Goal: Task Accomplishment & Management: Complete application form

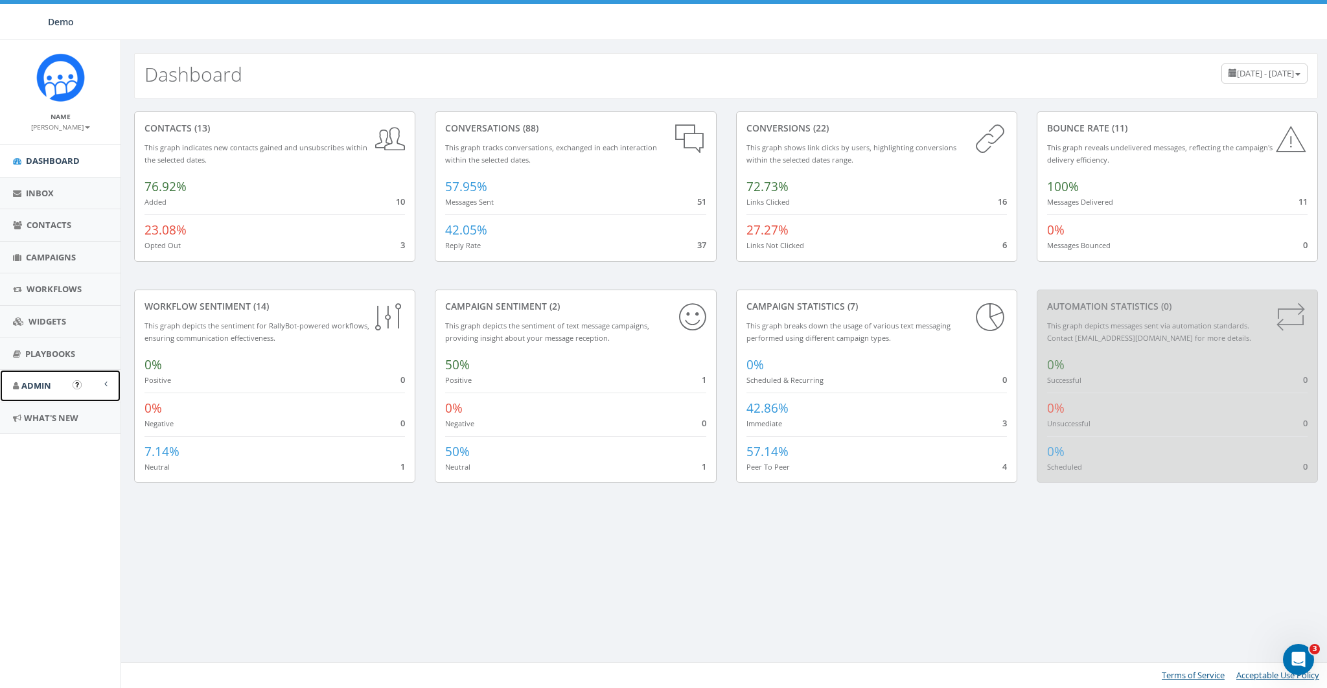
click at [55, 379] on link "Admin" at bounding box center [60, 386] width 121 height 32
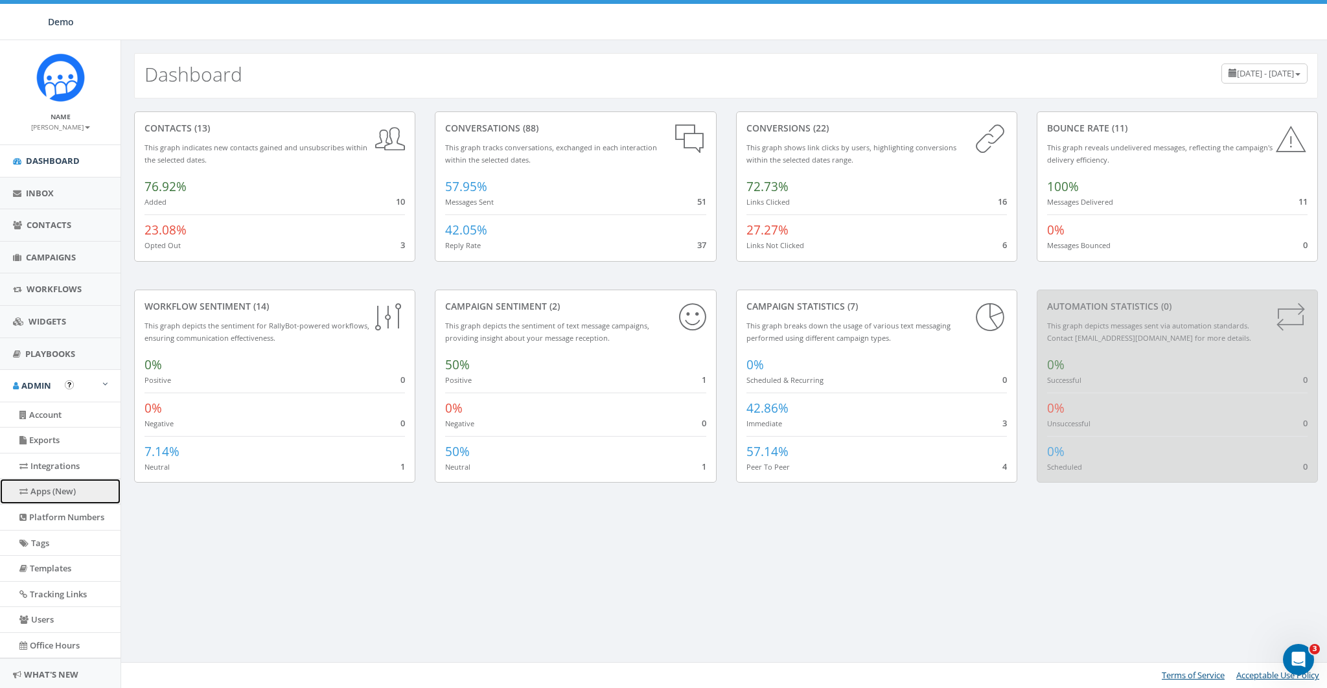
click at [69, 489] on link "Apps (New)" at bounding box center [60, 491] width 121 height 25
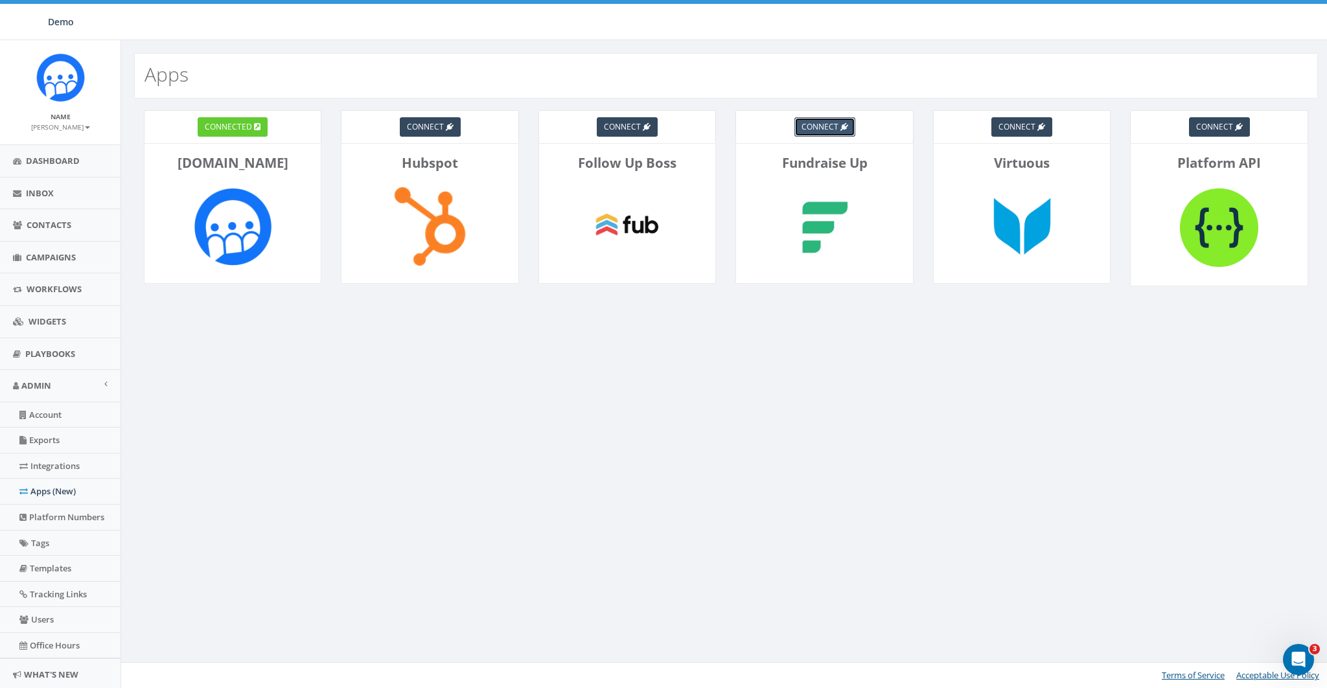
click at [838, 124] on link "connect" at bounding box center [825, 126] width 61 height 19
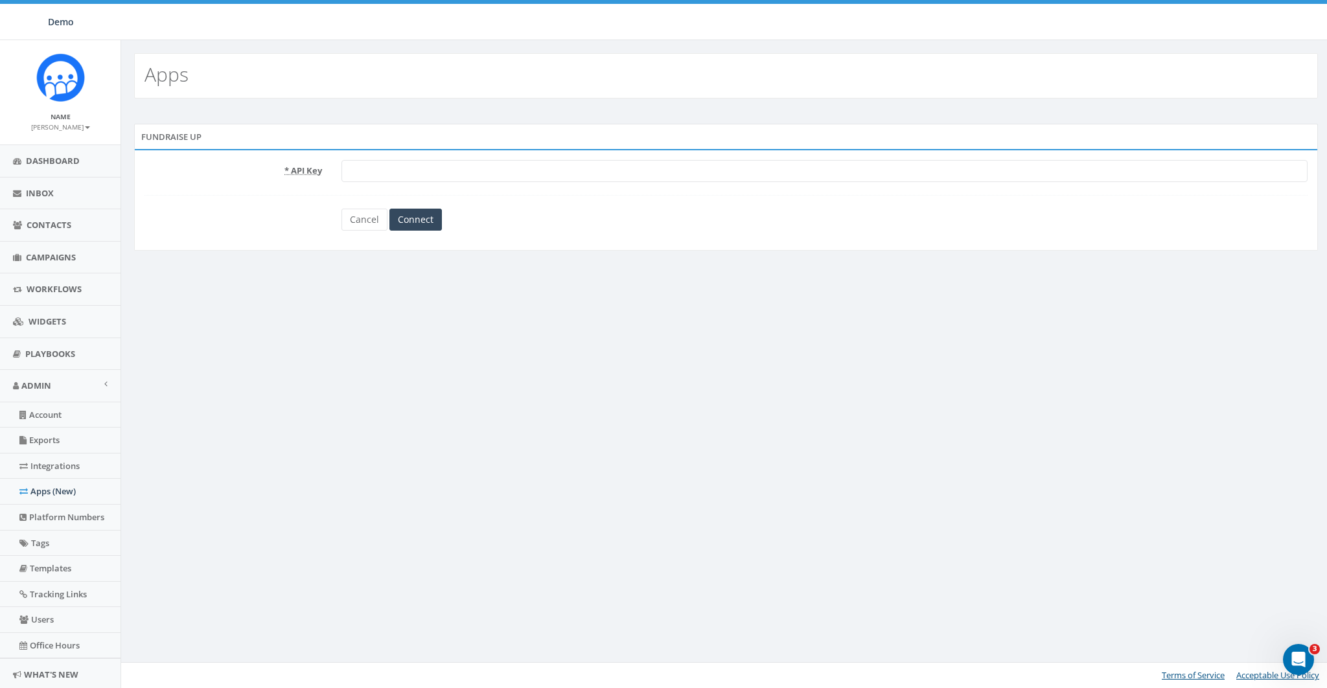
click at [419, 171] on input "text" at bounding box center [825, 171] width 966 height 22
click at [364, 218] on link "Cancel" at bounding box center [365, 220] width 46 height 22
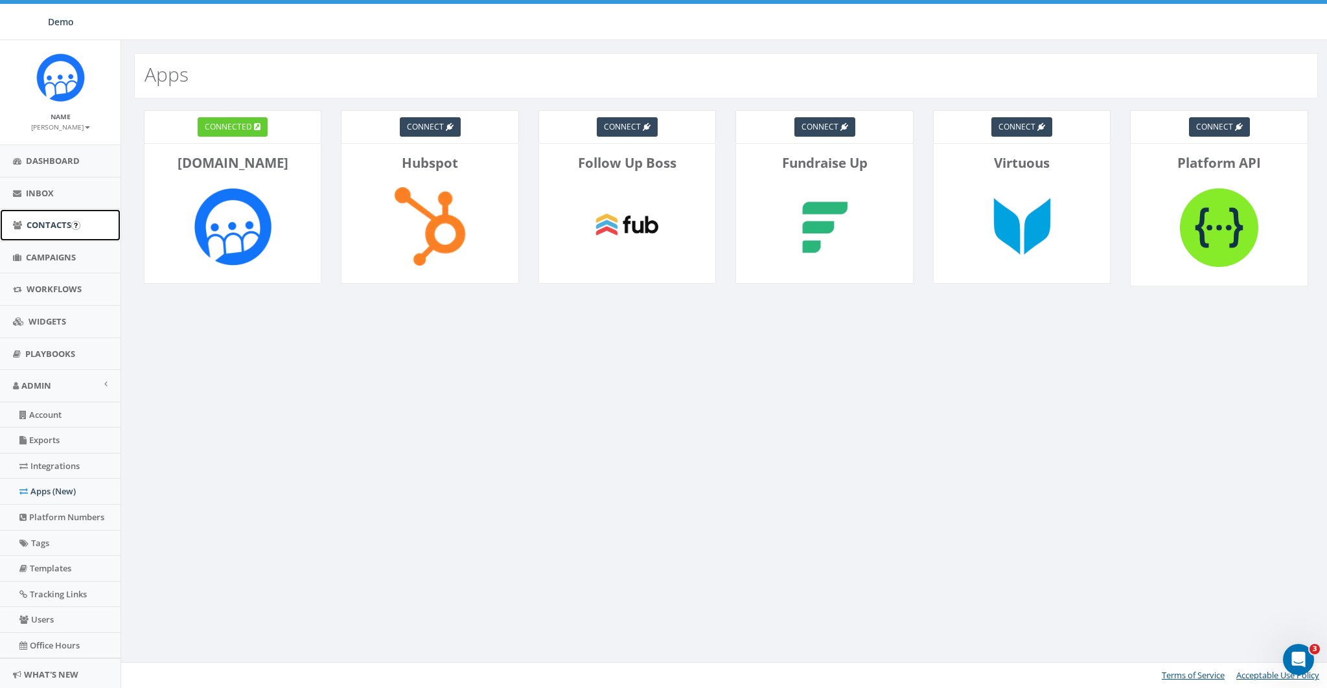
click at [44, 220] on span "Contacts" at bounding box center [49, 225] width 45 height 12
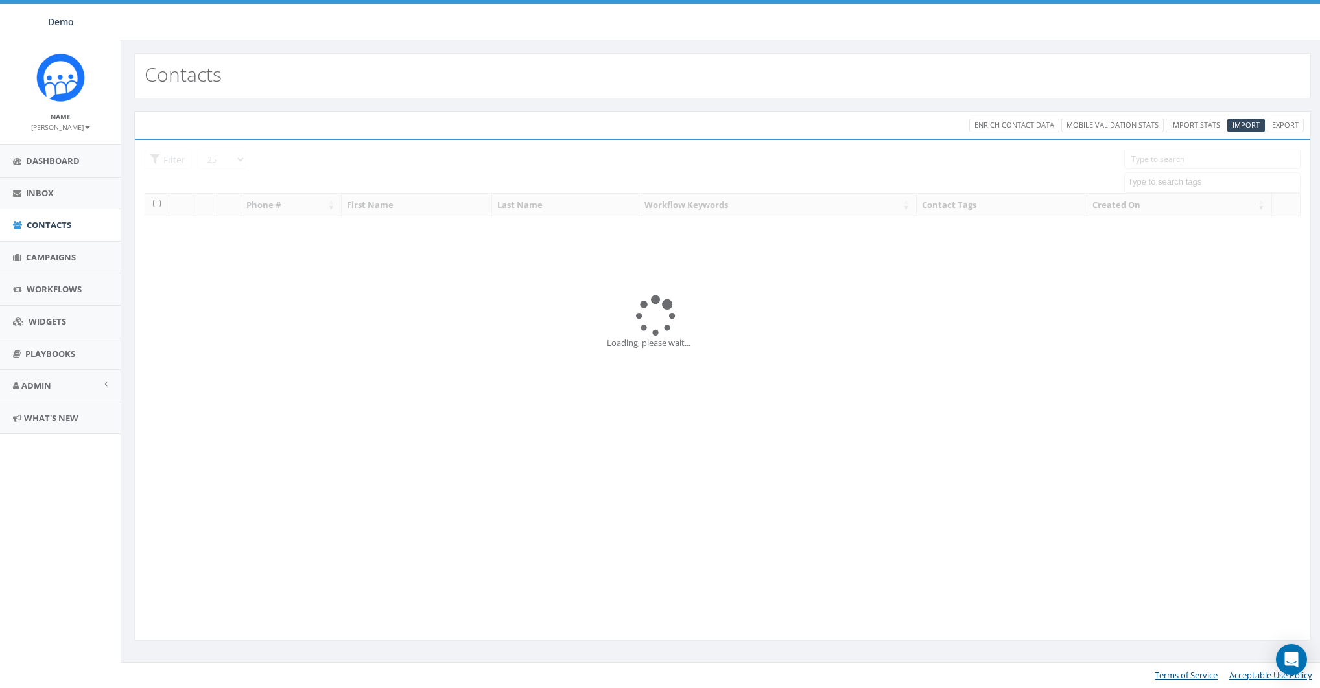
select select
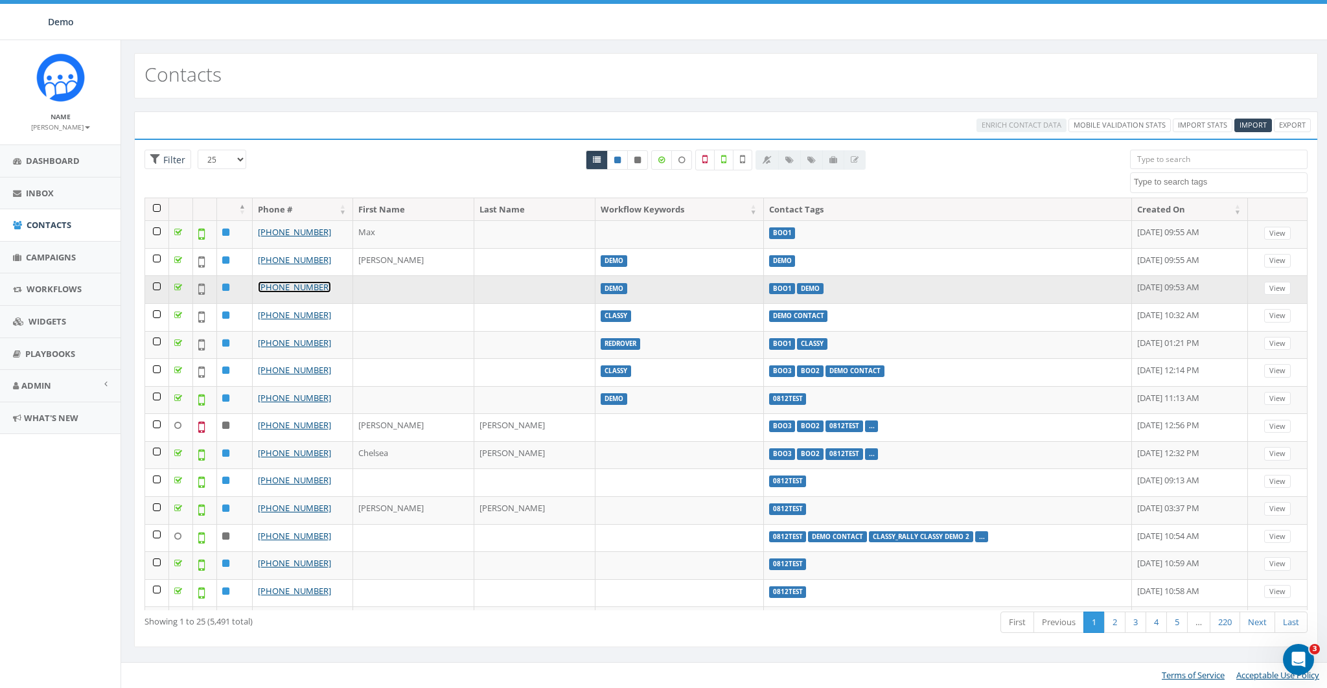
click at [296, 285] on link "[PHONE_NUMBER]" at bounding box center [294, 287] width 73 height 12
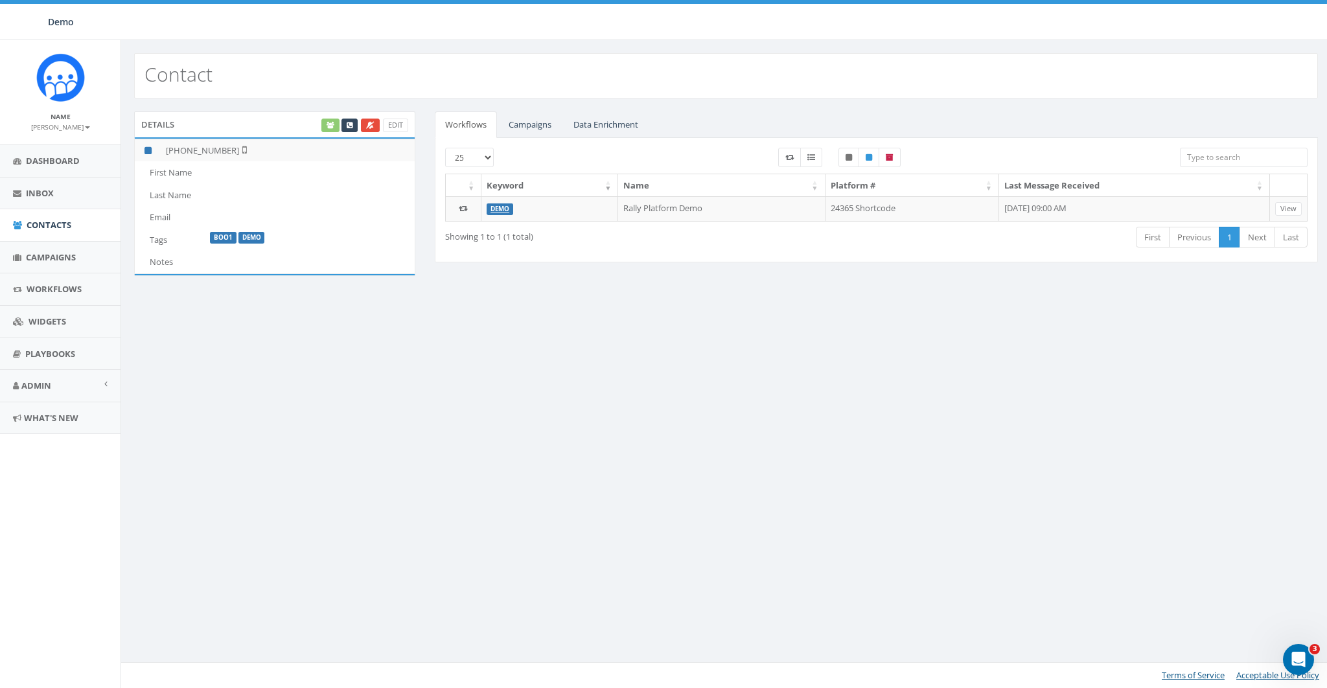
click at [331, 126] on div "Edit" at bounding box center [364, 126] width 89 height 14
click at [607, 119] on link "Data Enrichment" at bounding box center [606, 124] width 86 height 27
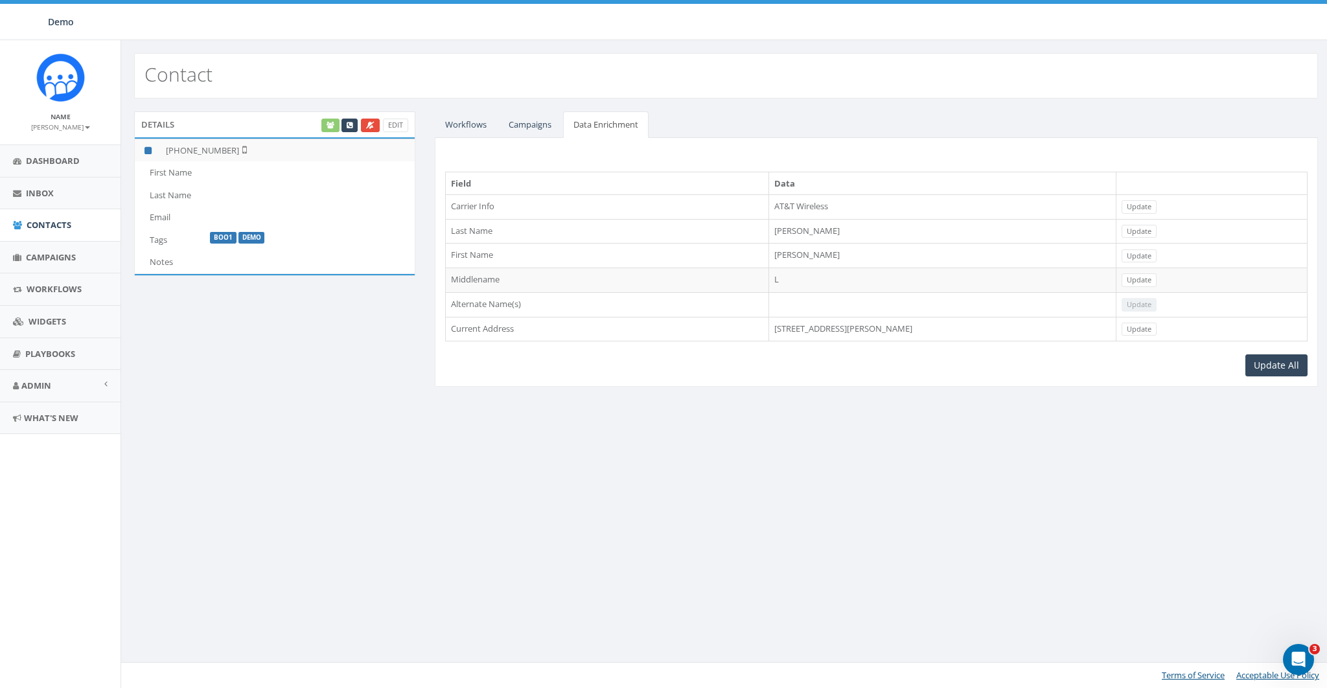
drag, startPoint x: 966, startPoint y: 325, endPoint x: 772, endPoint y: 327, distance: 194.5
click at [772, 327] on tr "Current Address [STREET_ADDRESS][PERSON_NAME]" at bounding box center [877, 329] width 862 height 25
click at [470, 127] on link "Workflows" at bounding box center [466, 124] width 62 height 27
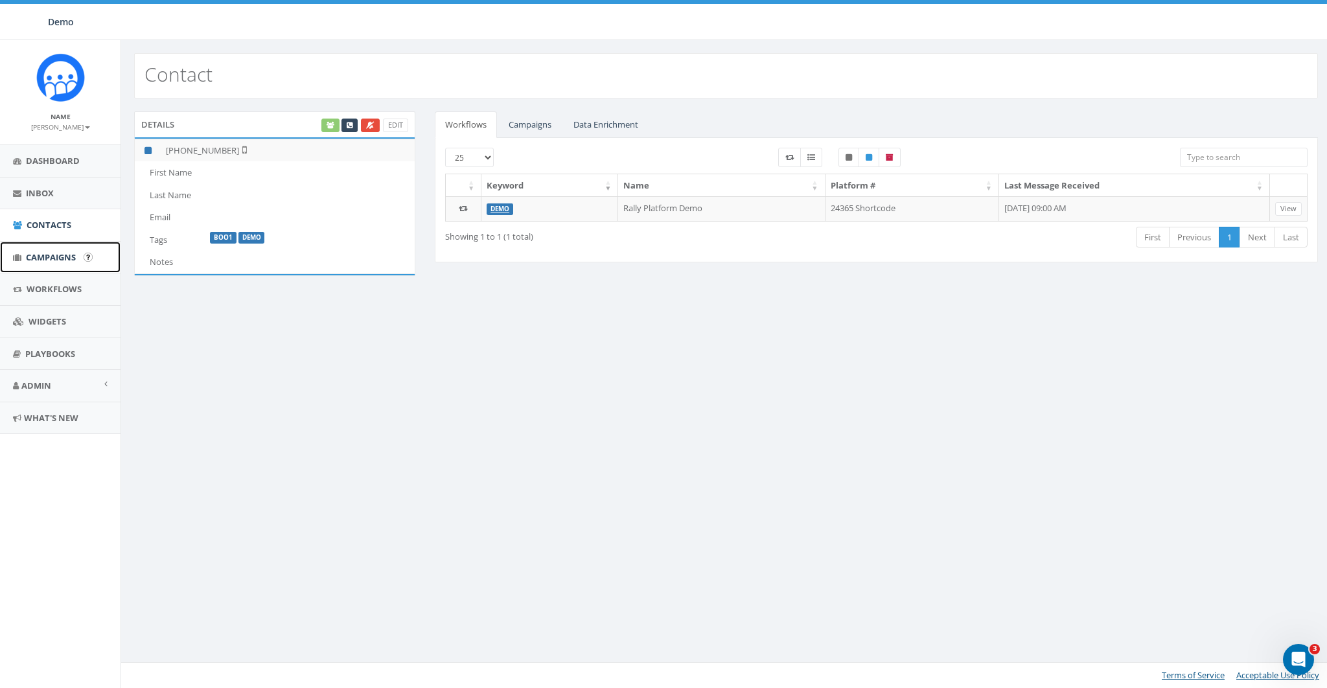
click at [52, 261] on span "Campaigns" at bounding box center [51, 257] width 50 height 12
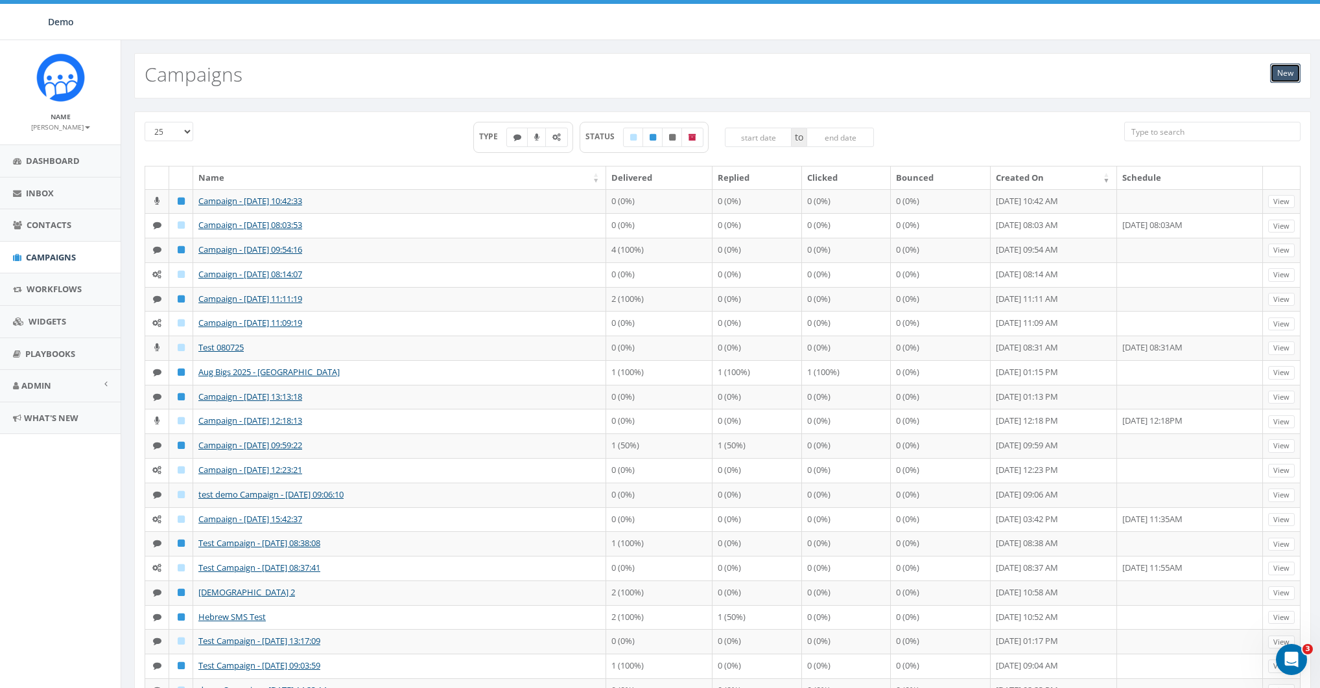
click at [1290, 69] on link "New" at bounding box center [1285, 73] width 30 height 19
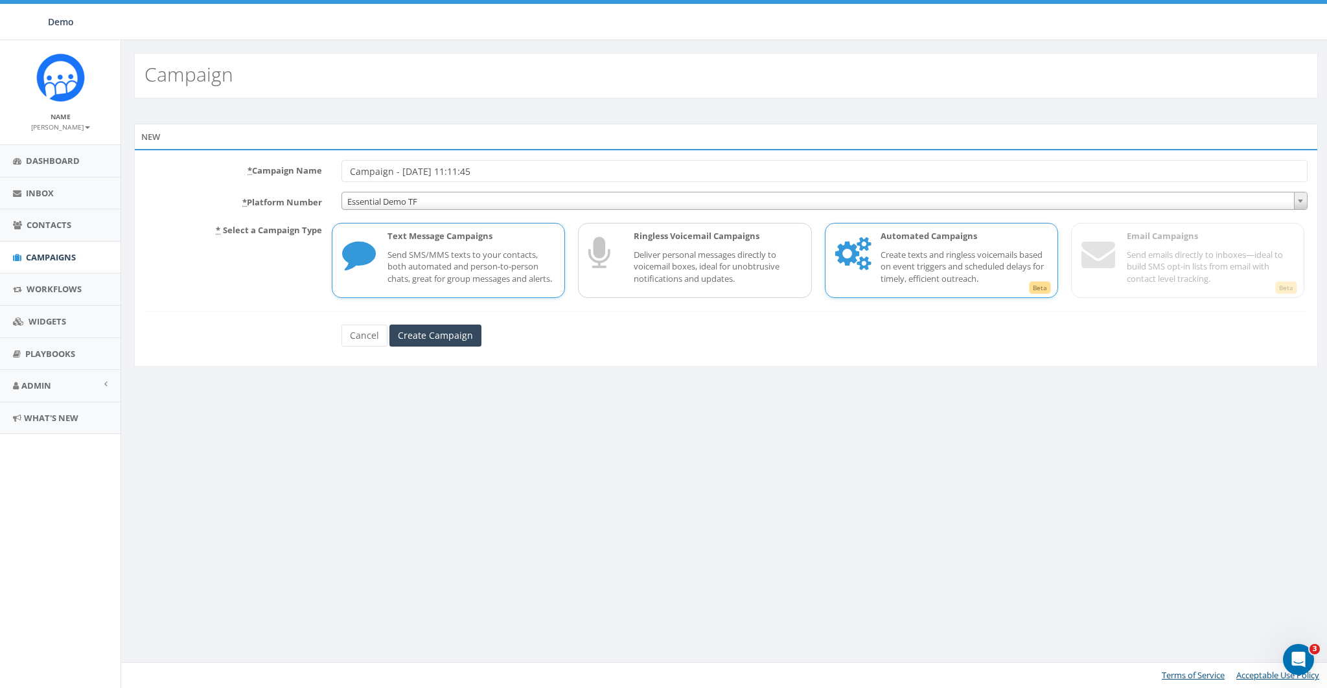
click at [959, 264] on p "Create texts and ringless voicemails based on event triggers and scheduled dela…" at bounding box center [964, 267] width 167 height 36
click at [417, 344] on input "Create Campaign" at bounding box center [436, 336] width 92 height 22
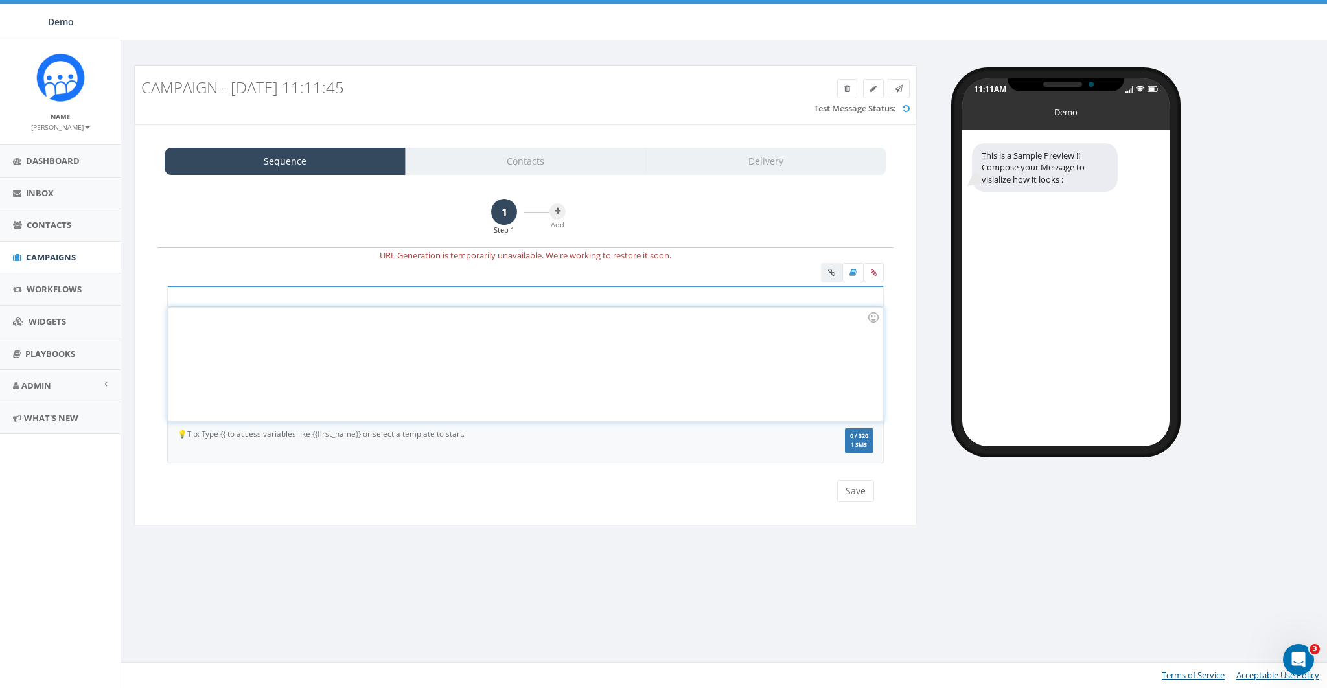
click at [616, 358] on div at bounding box center [525, 364] width 715 height 113
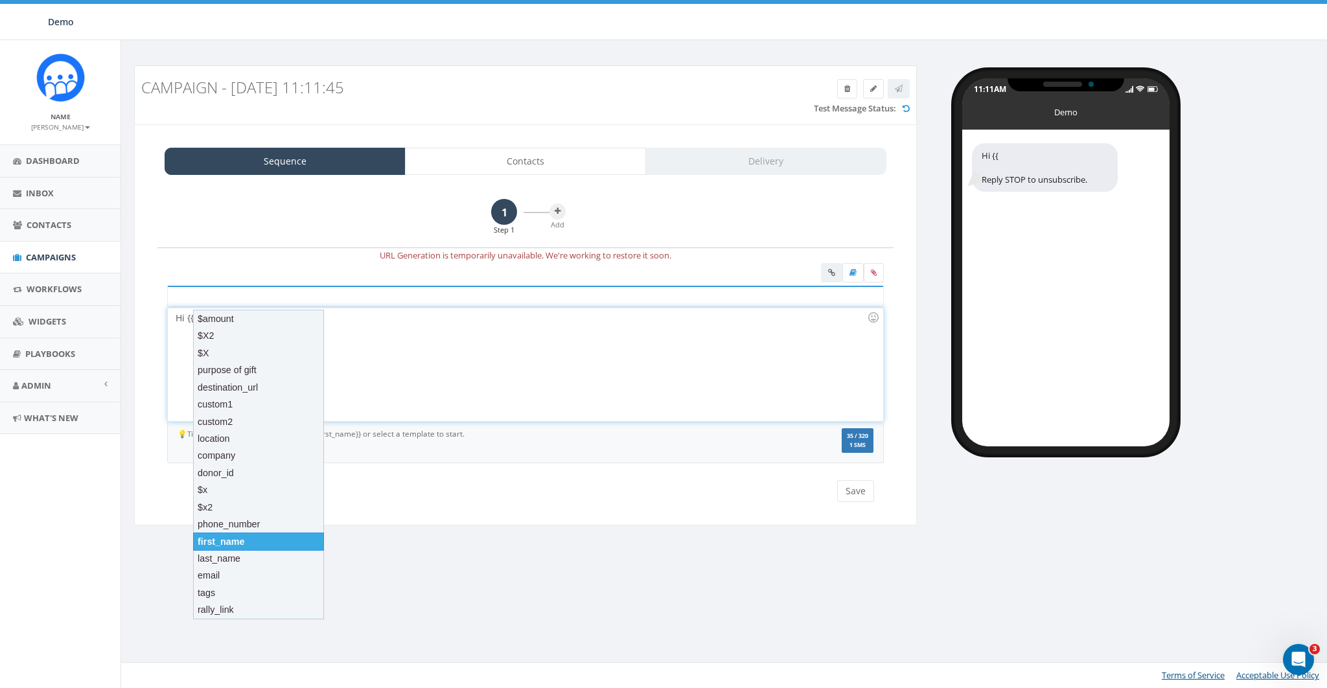
click at [242, 533] on div "first_name" at bounding box center [258, 542] width 131 height 18
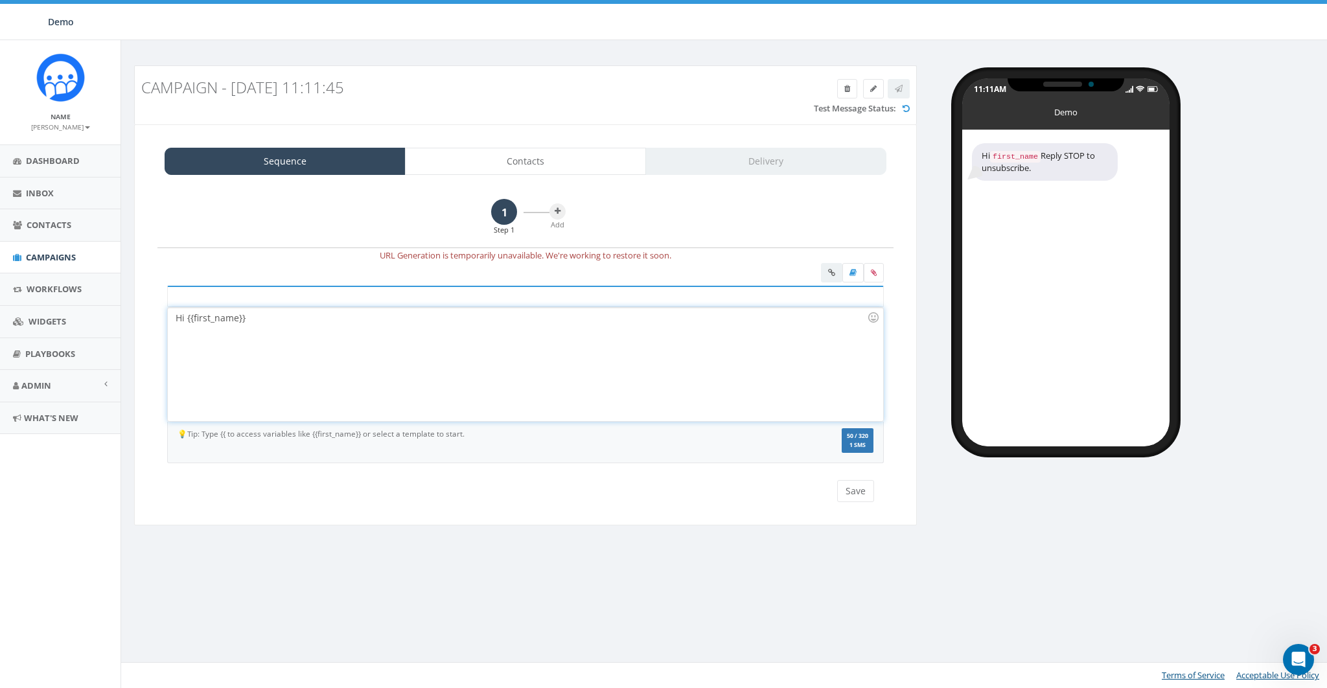
click at [437, 332] on div "Hi {{first_name}}" at bounding box center [525, 364] width 715 height 113
click at [555, 205] on button at bounding box center [558, 212] width 16 height 16
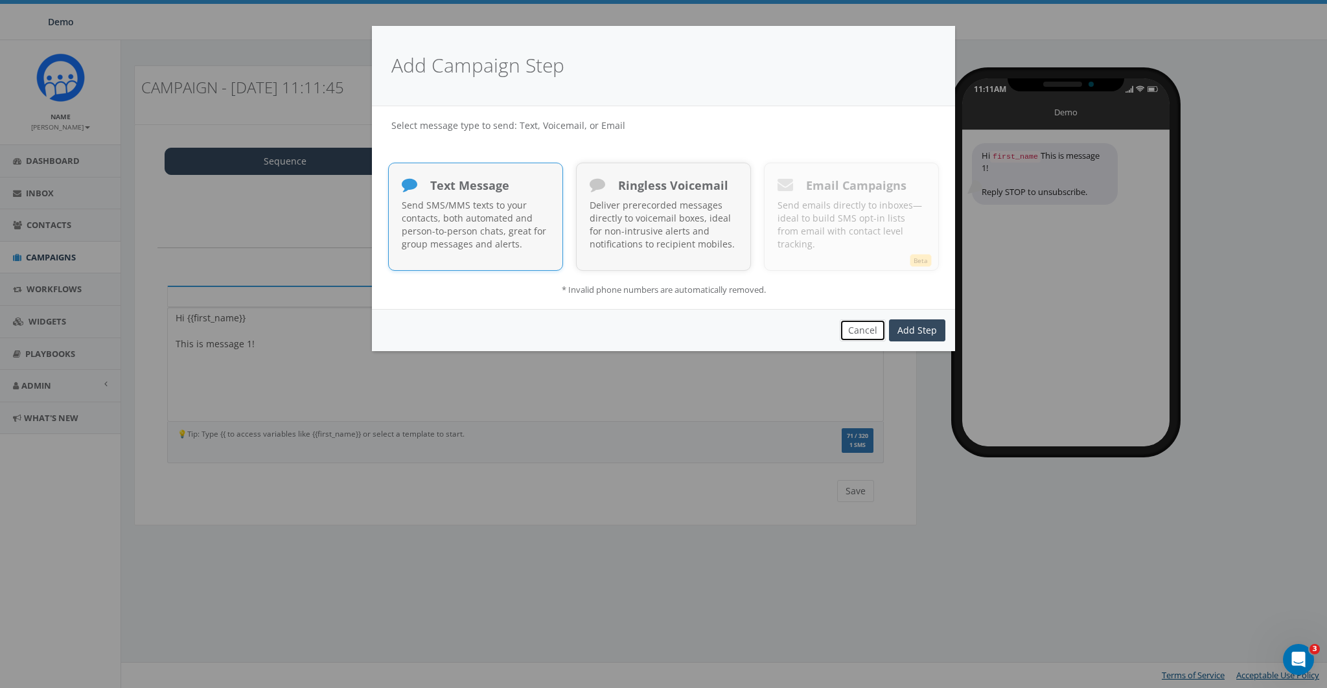
click at [848, 325] on button "Cancel" at bounding box center [863, 331] width 46 height 22
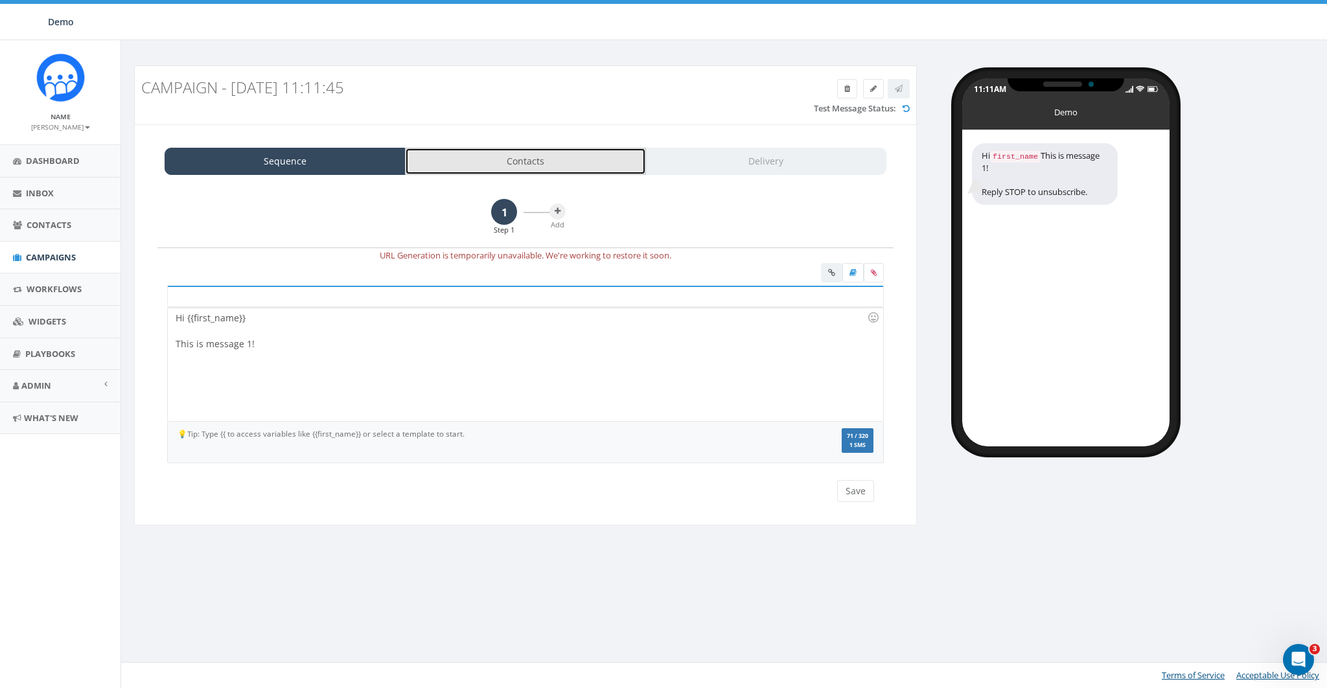
click at [557, 171] on link "Contacts" at bounding box center [525, 161] width 241 height 27
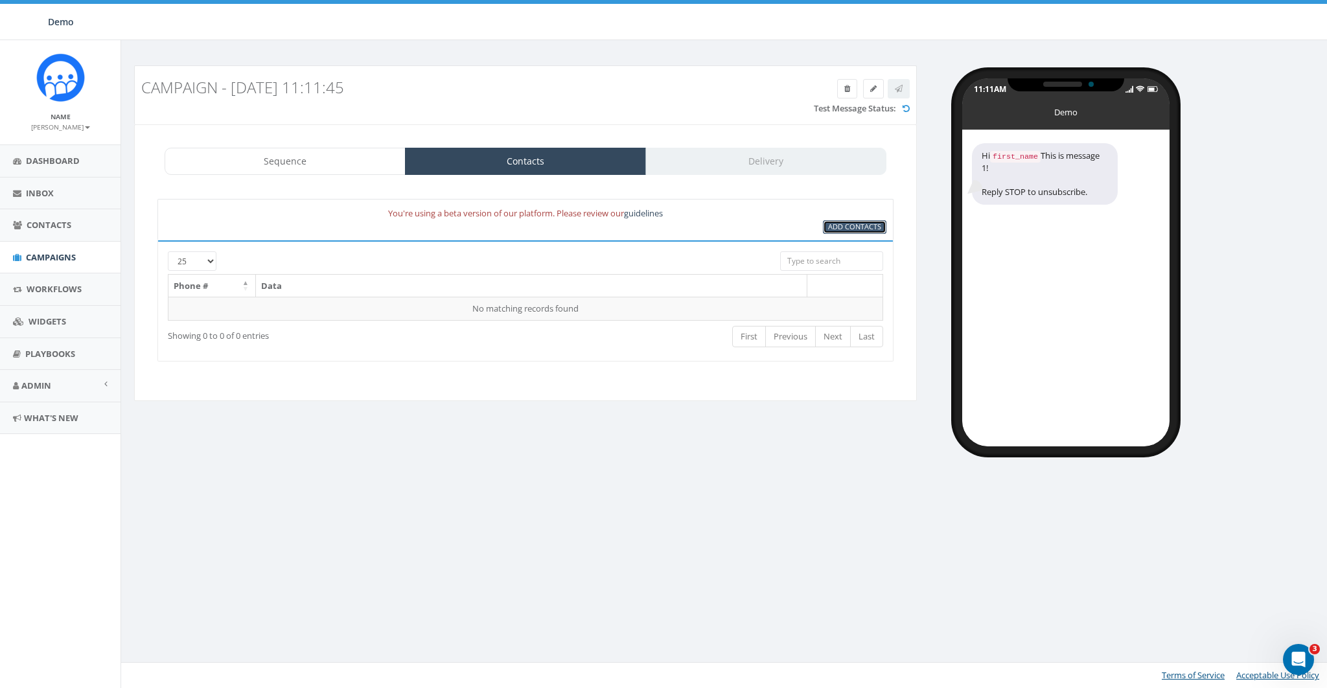
click at [865, 229] on span "Add Contacts" at bounding box center [854, 227] width 53 height 10
select select
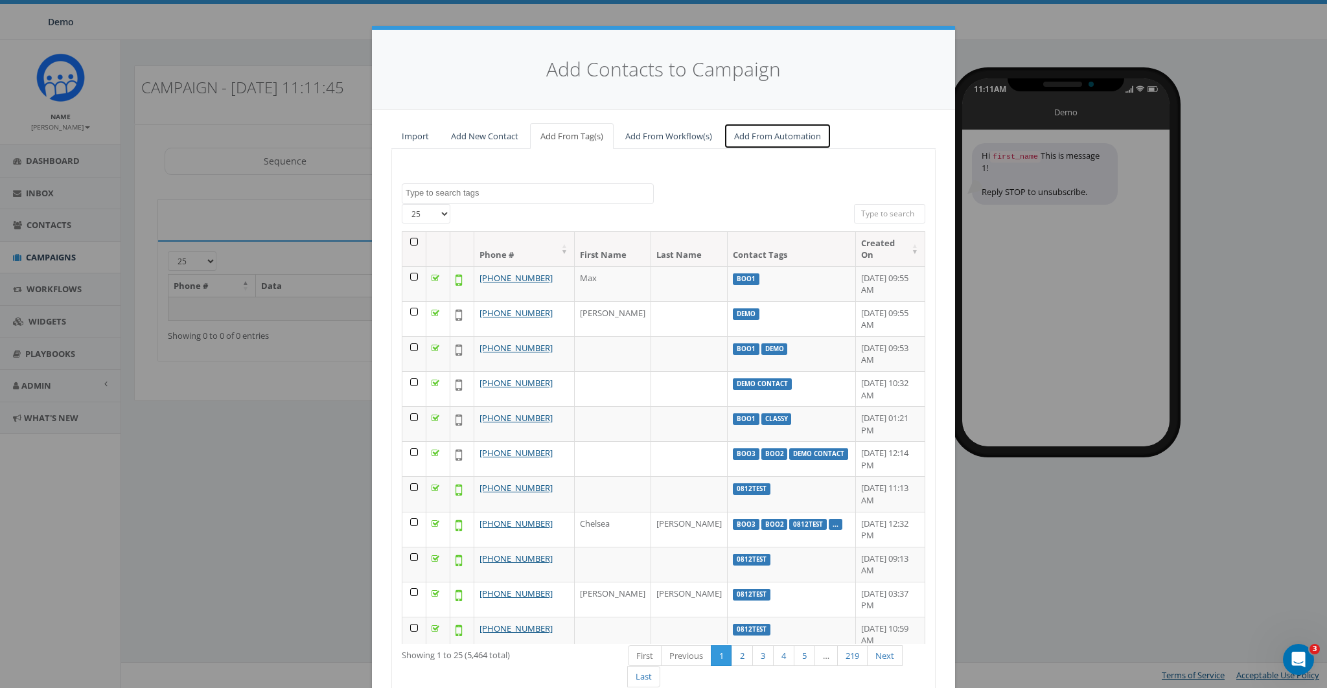
click at [792, 143] on link "Add From Automation" at bounding box center [778, 136] width 108 height 27
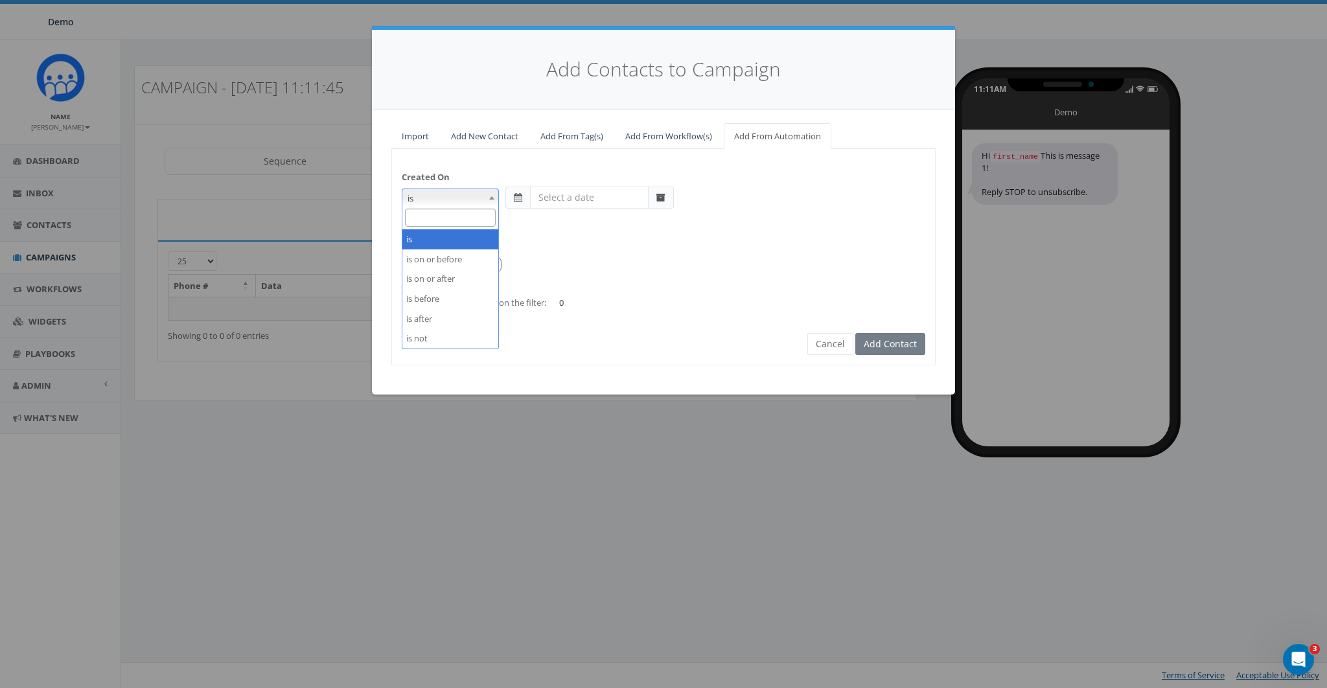
click at [457, 194] on span "is" at bounding box center [451, 198] width 96 height 18
select select "is on or after"
click at [579, 191] on input "text" at bounding box center [589, 198] width 119 height 22
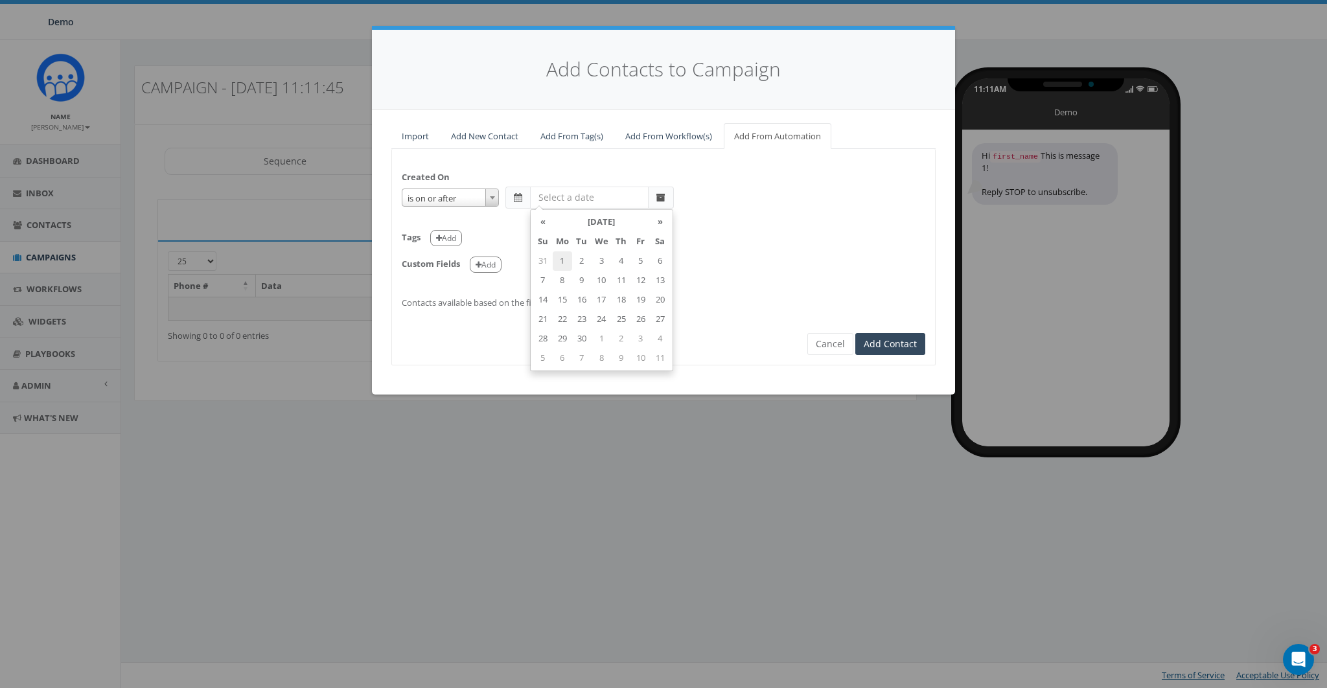
click at [561, 257] on td "1" at bounding box center [562, 260] width 19 height 19
type input "2025-09-01"
click at [776, 213] on div "Created On is is on or before is on or after is before is after is not is on or…" at bounding box center [663, 234] width 543 height 150
click at [454, 239] on button "Add" at bounding box center [446, 238] width 32 height 16
select select
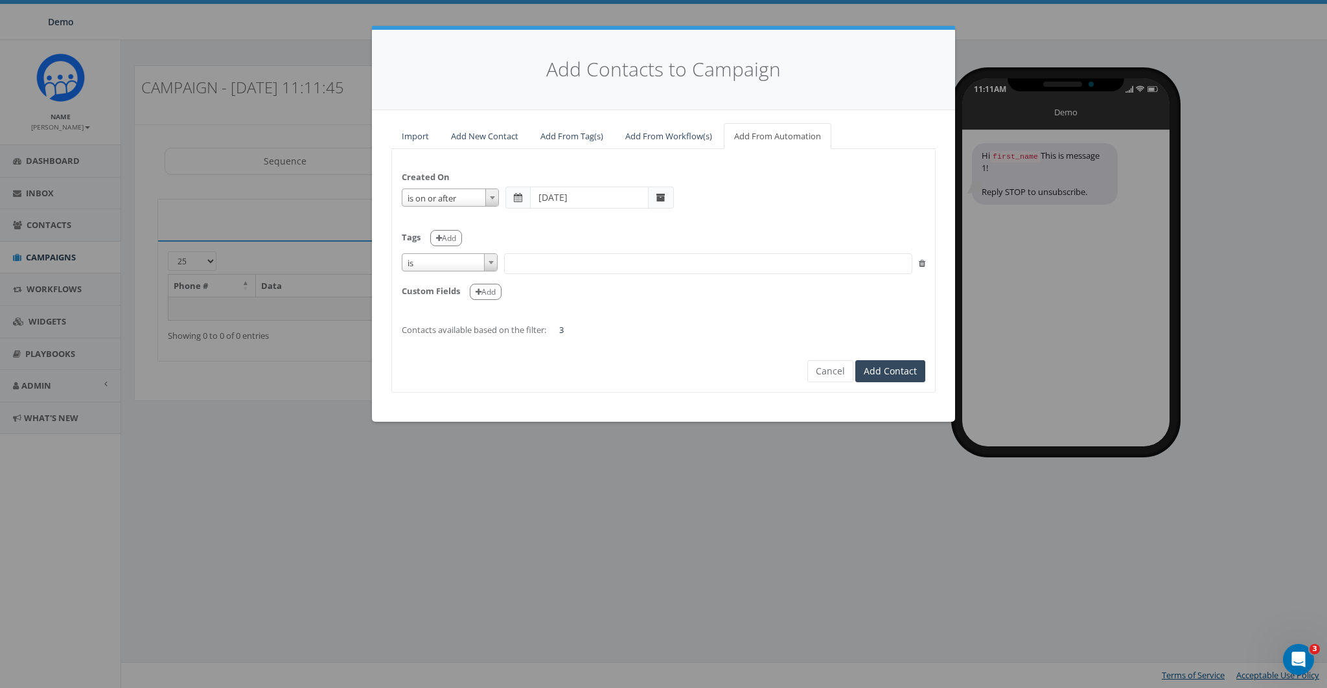
click at [459, 264] on span "is" at bounding box center [450, 263] width 95 height 18
select select "contains"
click at [539, 271] on span at bounding box center [708, 263] width 408 height 21
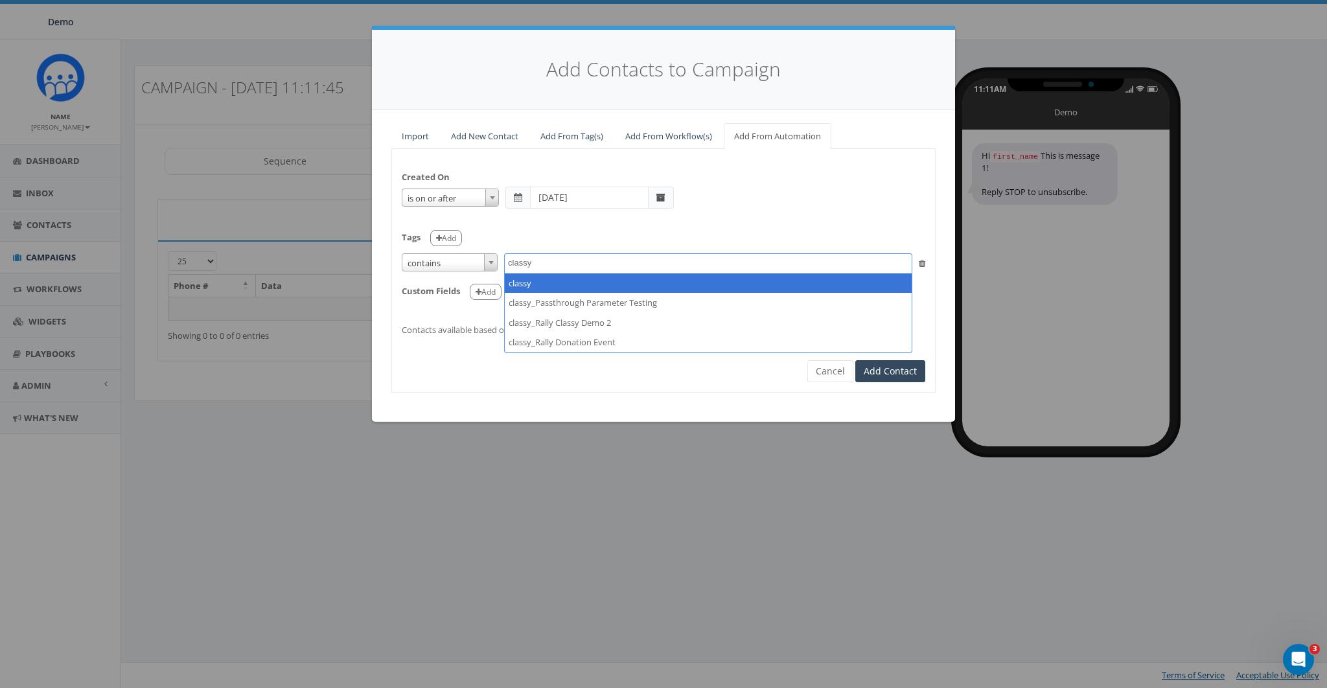
type textarea "classy"
select select "classy"
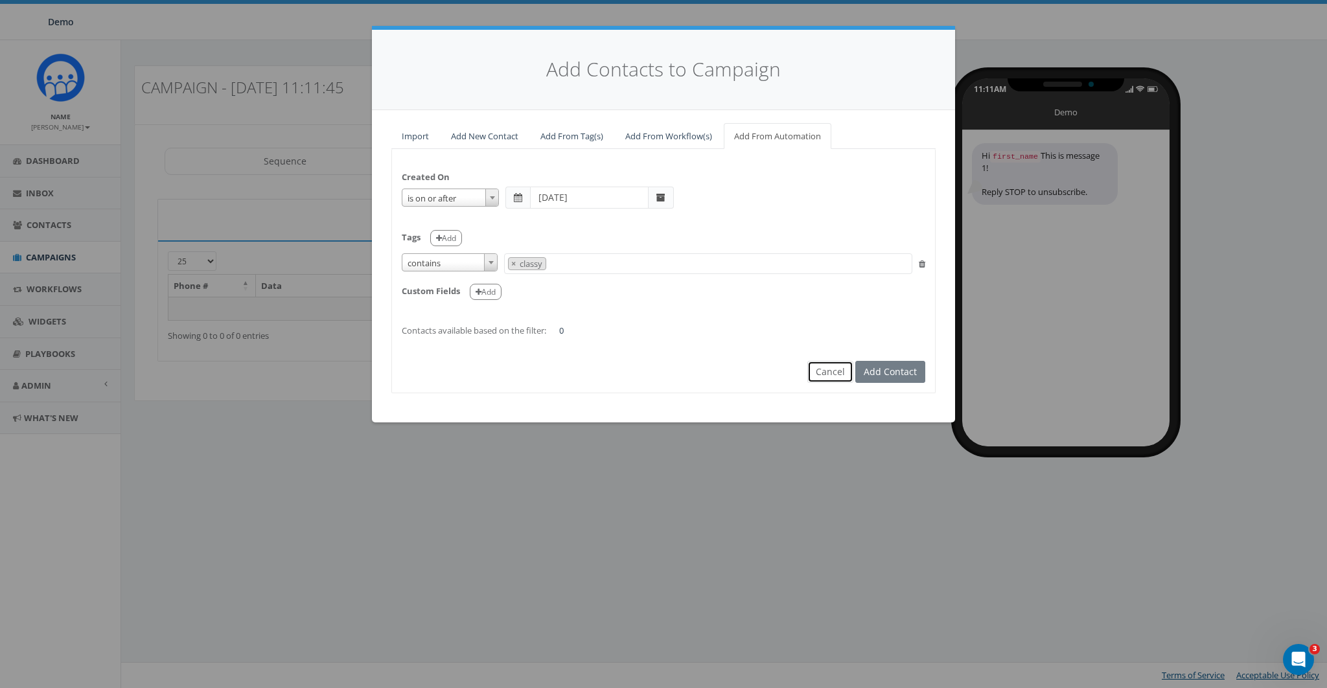
click at [838, 364] on button "Cancel" at bounding box center [831, 372] width 46 height 22
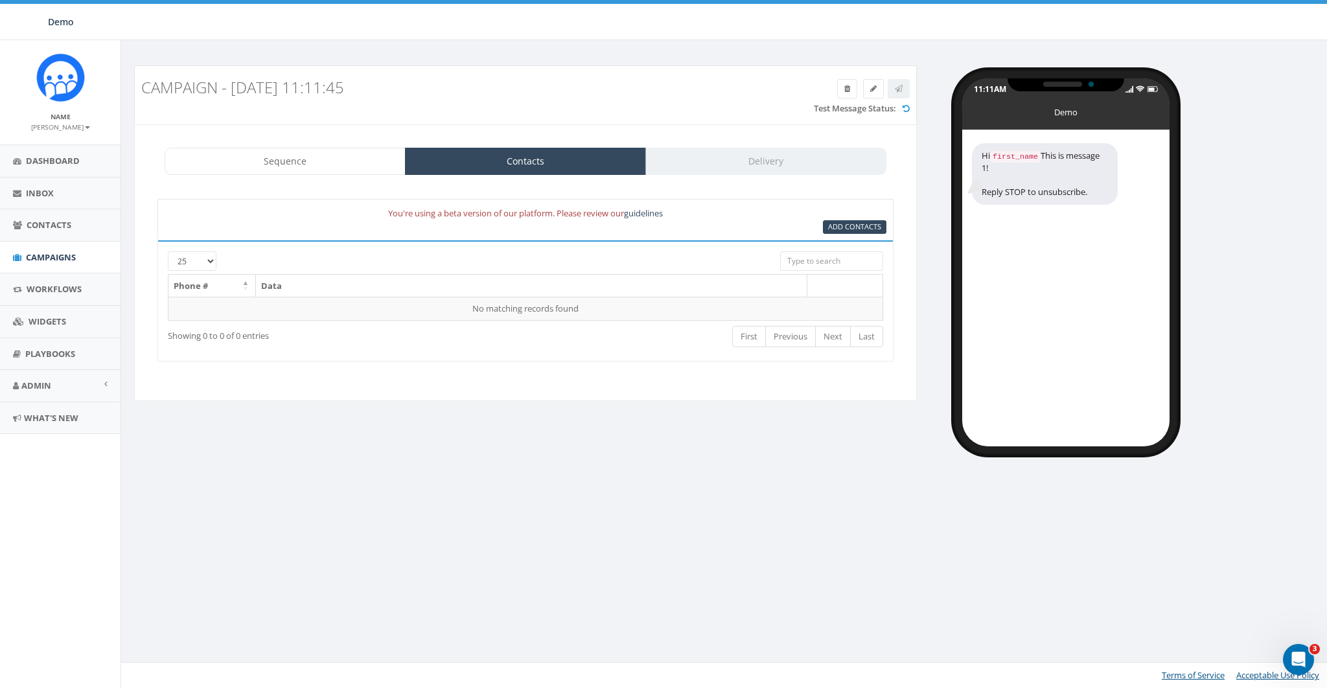
click at [817, 385] on div "Sequence Contacts Delivery 1 Step 1 Add URL Generation is temporarily unavailab…" at bounding box center [525, 262] width 783 height 277
click at [316, 161] on link "Sequence" at bounding box center [285, 161] width 241 height 27
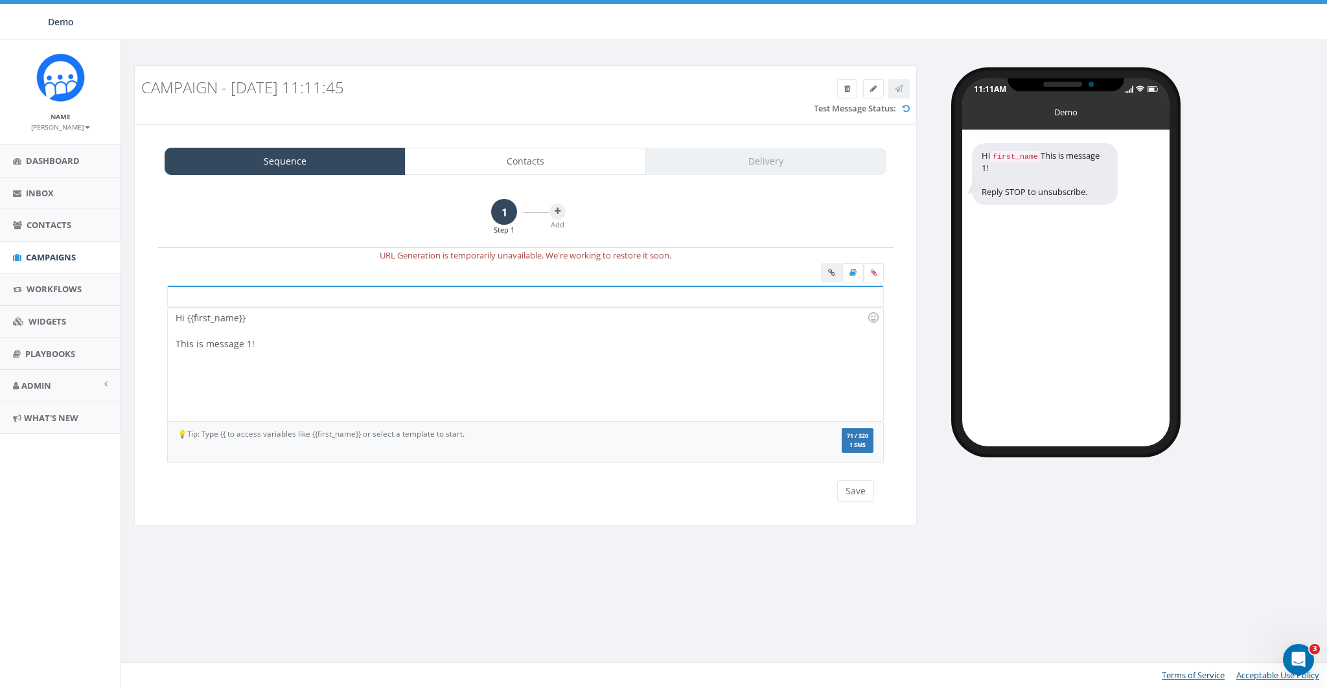
click at [285, 342] on div "Hi {{first_name}} This is message 1!" at bounding box center [525, 364] width 715 height 113
click at [872, 271] on icon at bounding box center [874, 273] width 6 height 8
click at [0, 0] on input "file" at bounding box center [0, 0] width 0 height 0
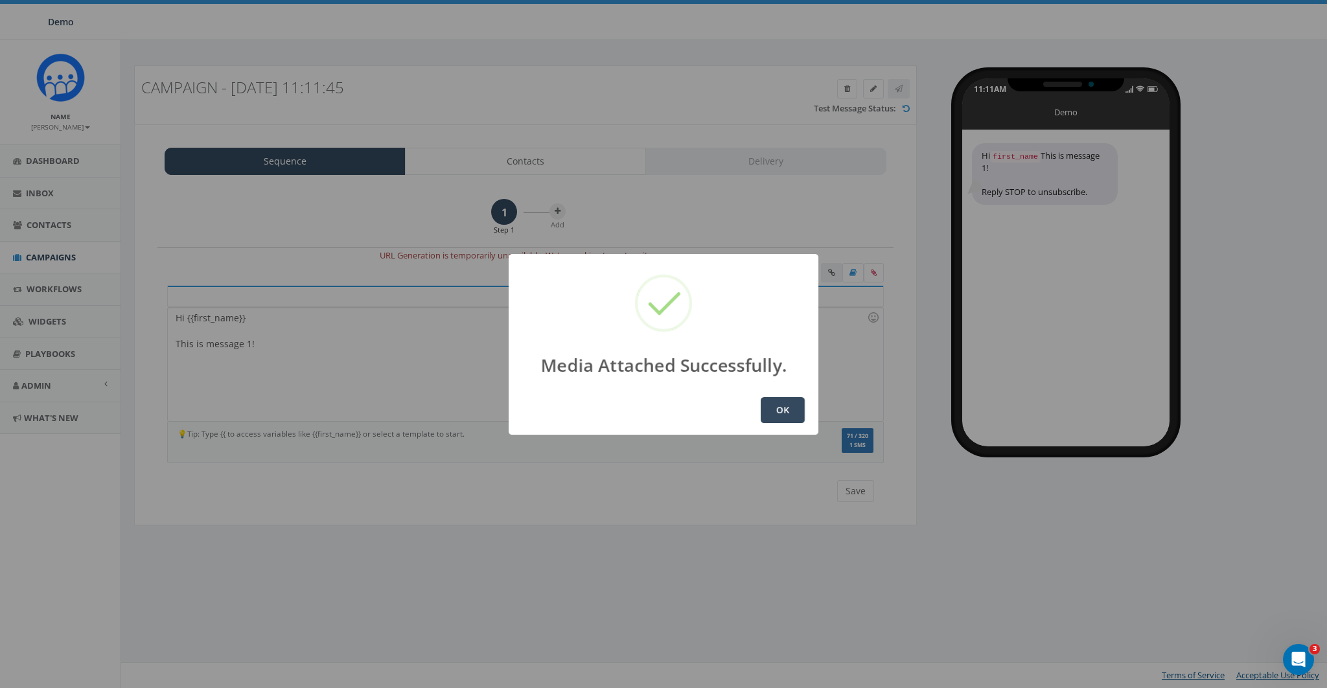
click at [775, 406] on button "OK" at bounding box center [783, 410] width 44 height 26
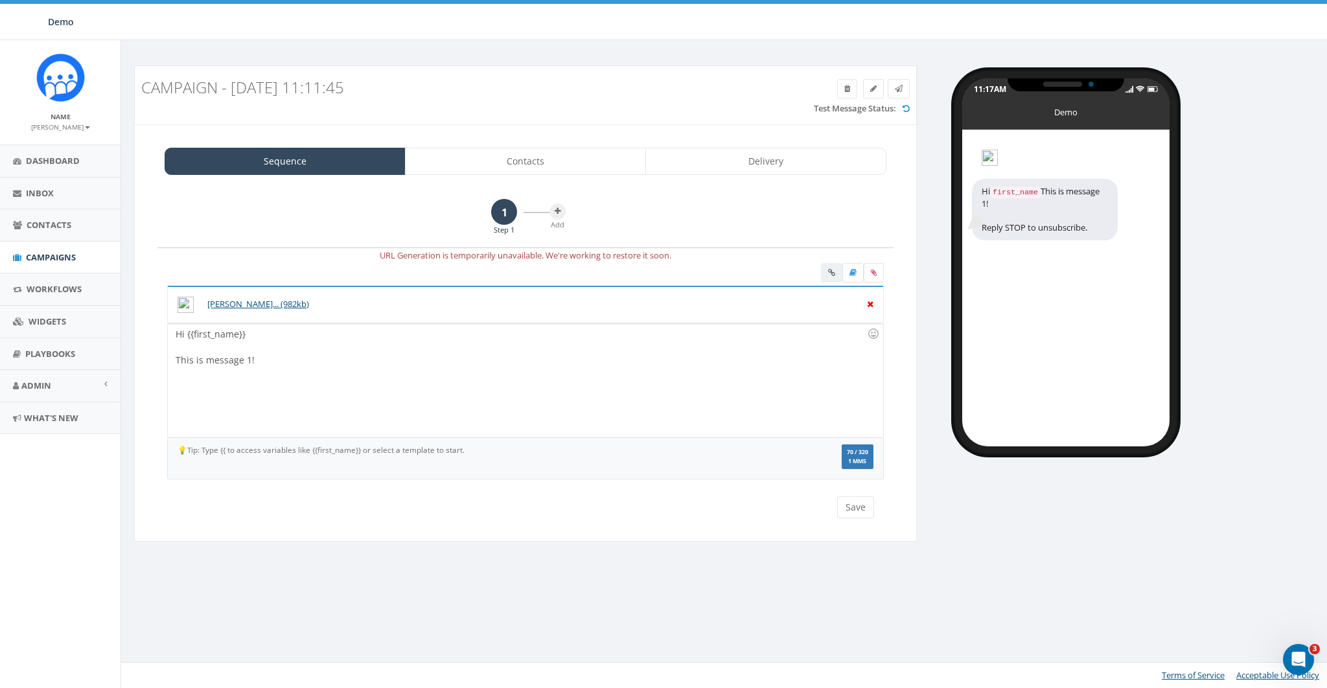
click at [868, 300] on icon at bounding box center [870, 303] width 6 height 12
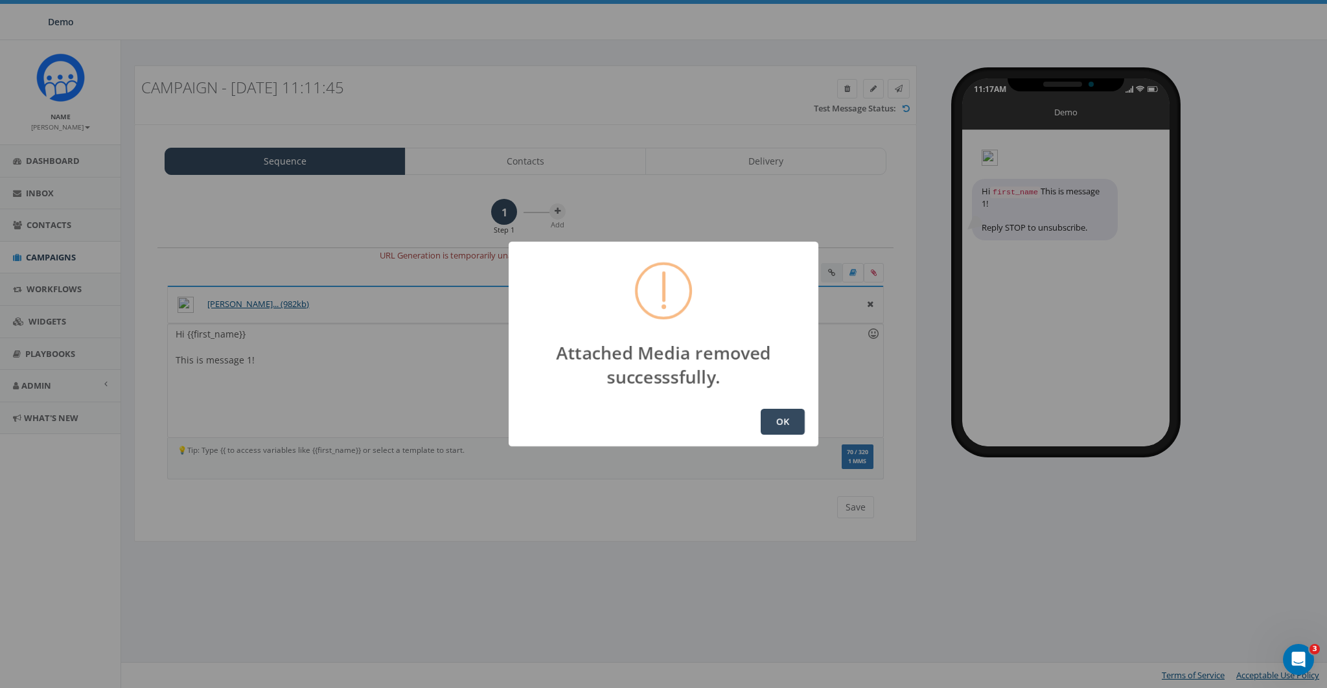
click at [874, 325] on div "Attached Media removed successsfully. OK" at bounding box center [663, 344] width 1327 height 688
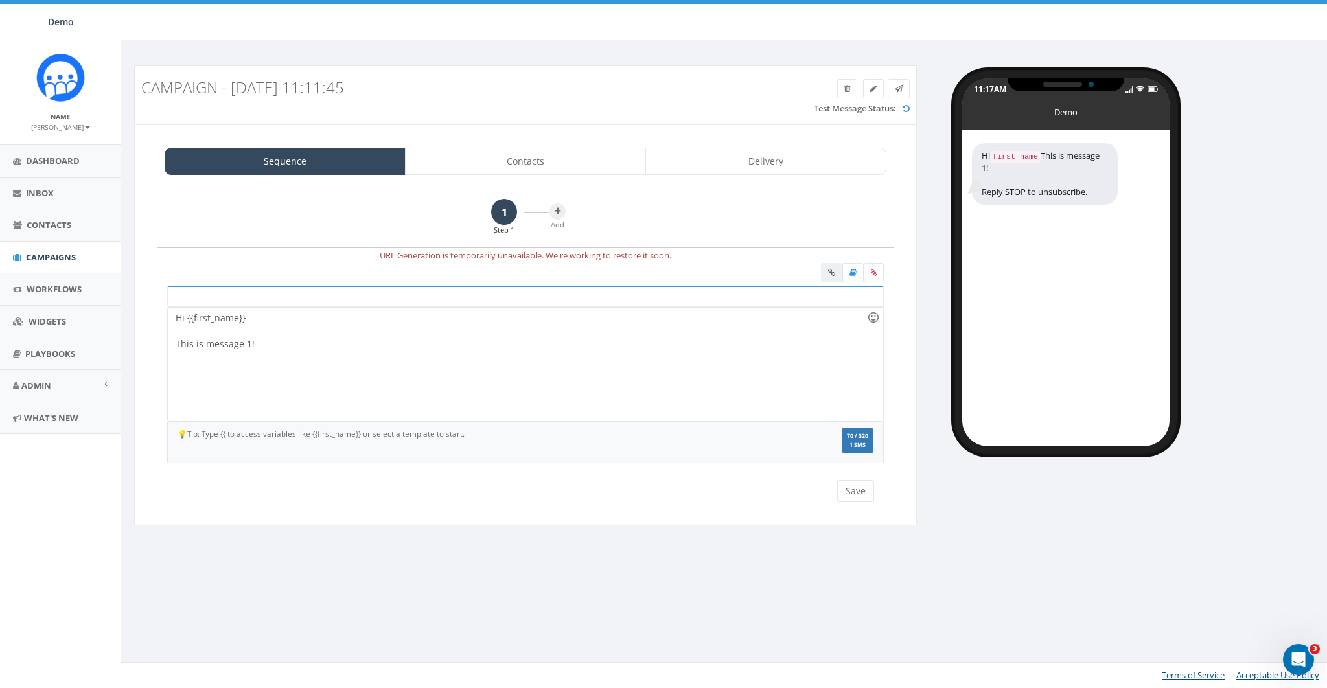
click at [870, 315] on div at bounding box center [874, 318] width 22 height 22
click at [800, 217] on div "1 Step 1 Add" at bounding box center [526, 224] width 736 height 50
click at [331, 348] on div "Hi {{first_name}} This is message 1!" at bounding box center [525, 364] width 715 height 113
click at [46, 283] on span "Workflows" at bounding box center [54, 289] width 55 height 12
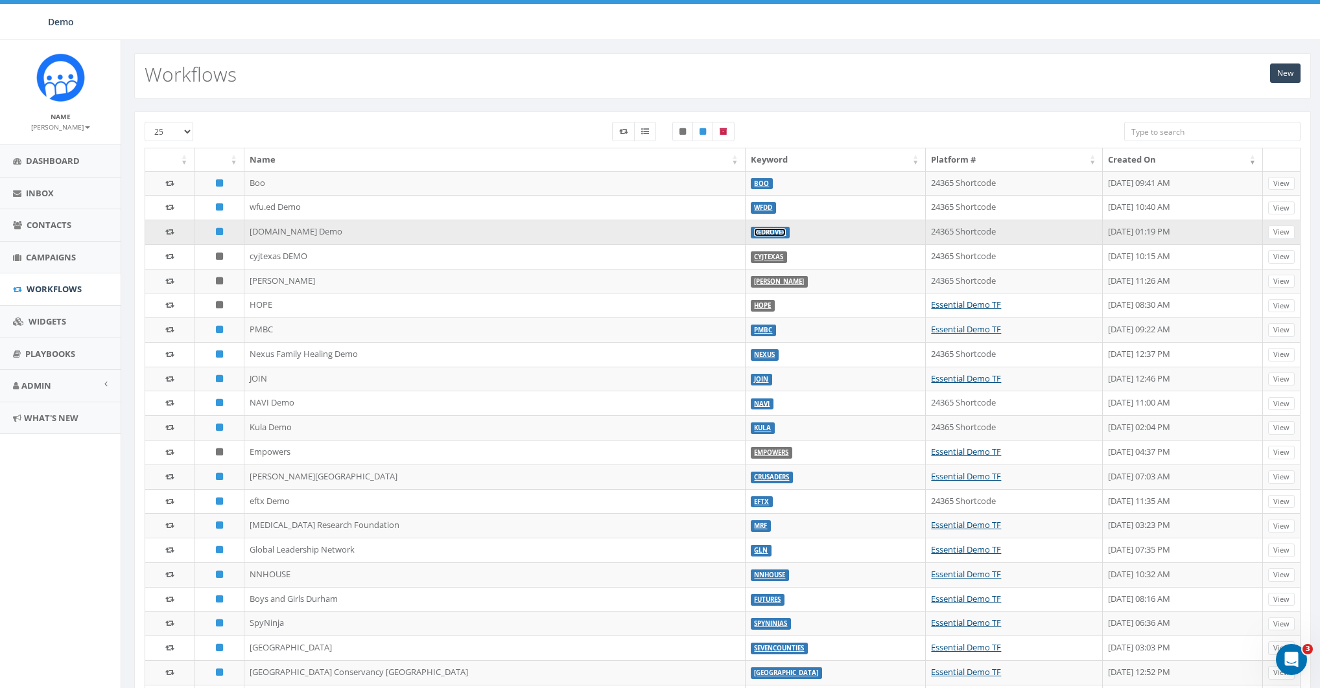
click at [754, 230] on link "REDROVER" at bounding box center [770, 232] width 32 height 8
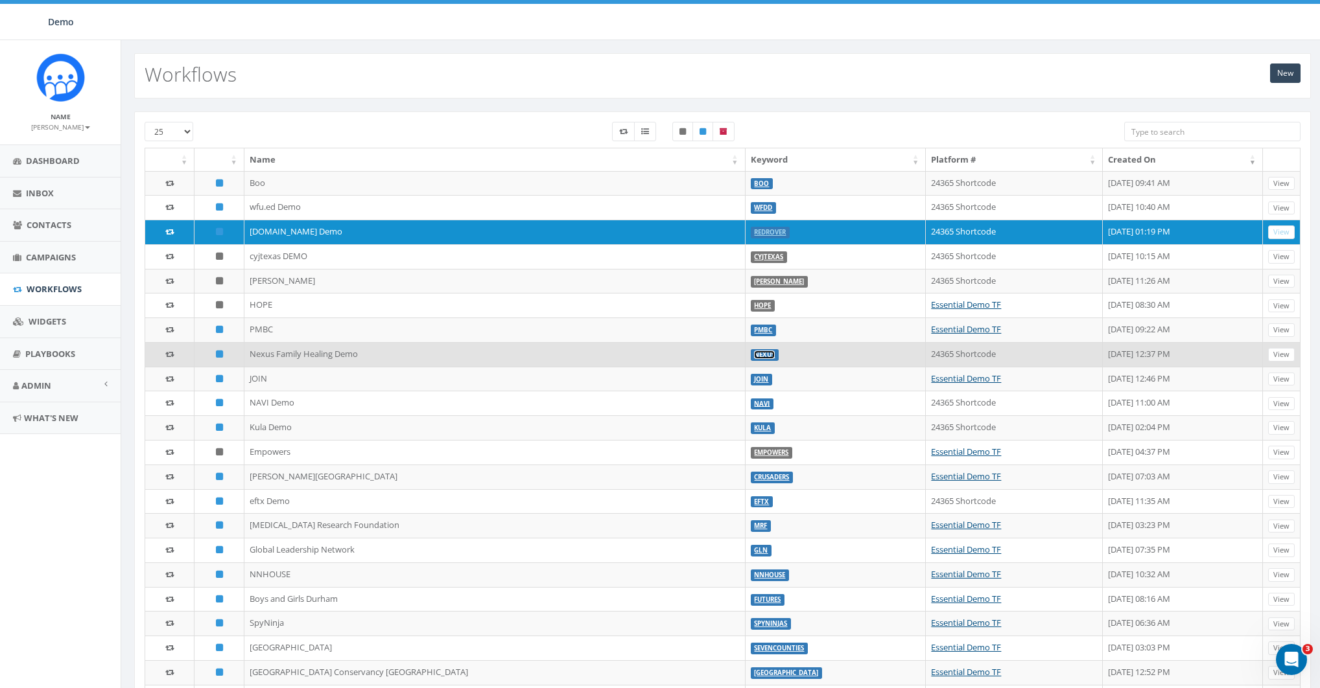
click at [754, 351] on link "NEXUS" at bounding box center [764, 355] width 21 height 8
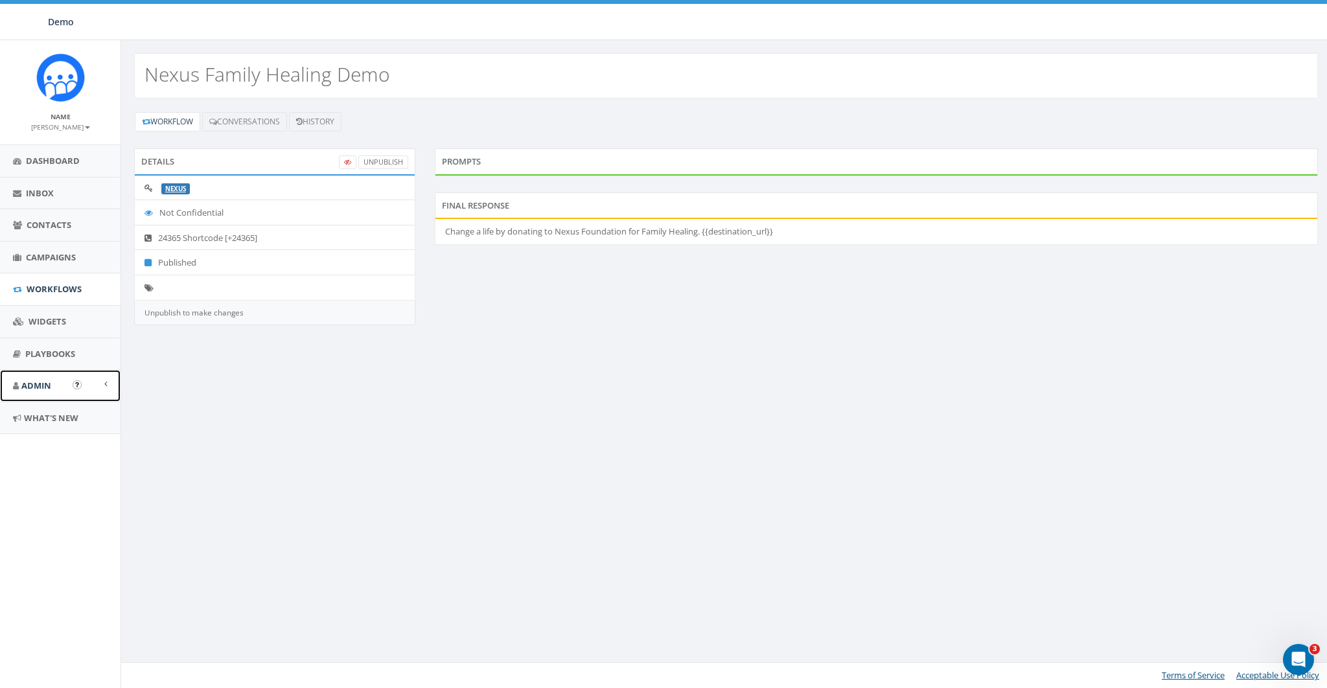
click at [48, 384] on span "Admin" at bounding box center [36, 386] width 30 height 12
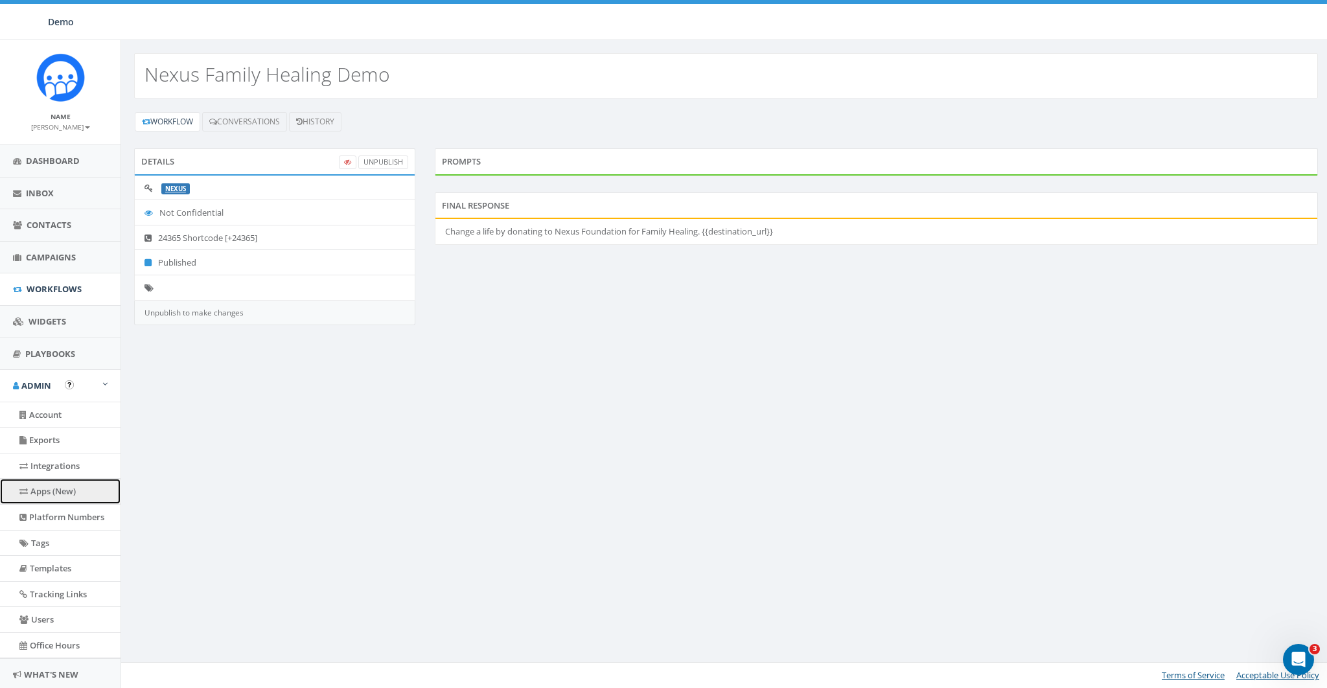
click at [48, 486] on link "Apps (New)" at bounding box center [60, 491] width 121 height 25
